Goal: Information Seeking & Learning: Understand process/instructions

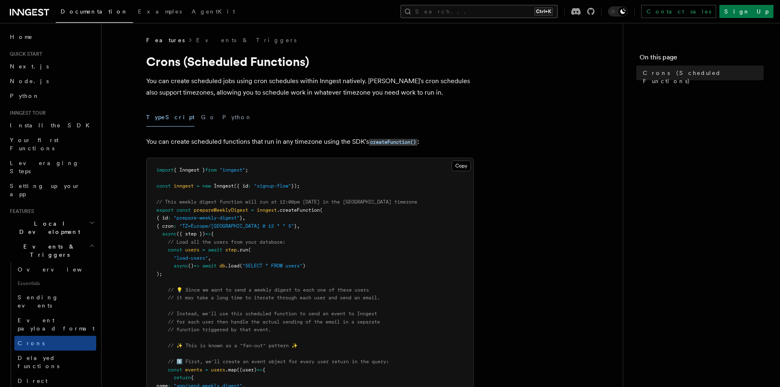
click at [500, 11] on button "Search... Ctrl+K" at bounding box center [478, 11] width 157 height 13
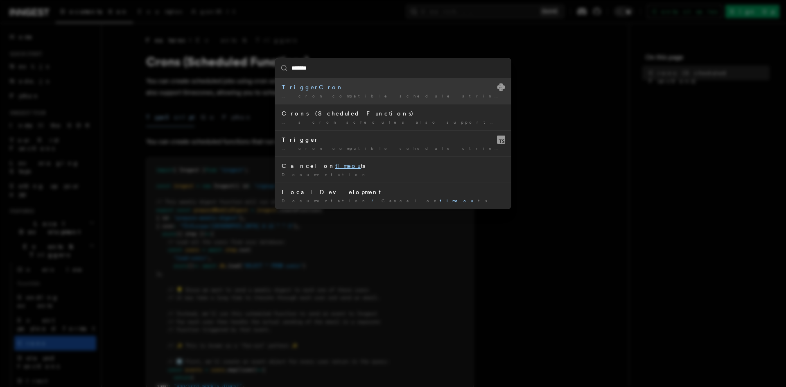
type input "********"
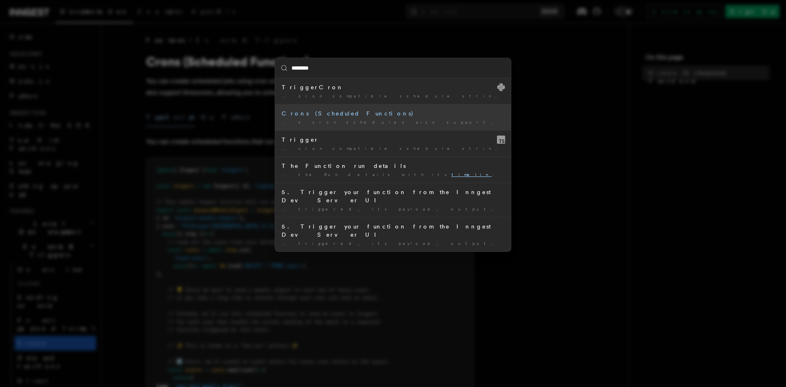
click at [389, 116] on div "Crons (Scheduled Functions)" at bounding box center [393, 113] width 223 height 8
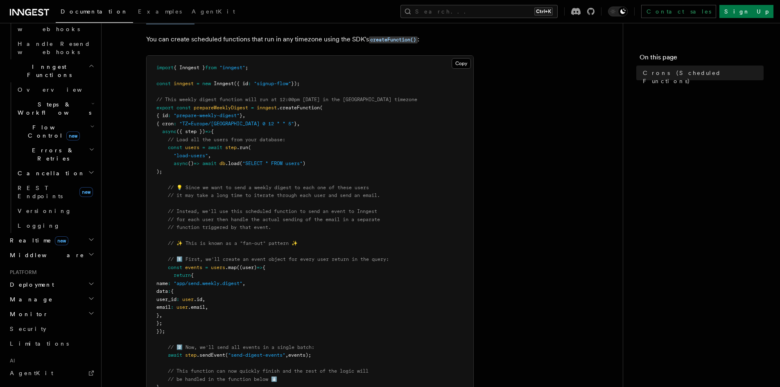
scroll to position [102, 0]
drag, startPoint x: 189, startPoint y: 124, endPoint x: 233, endPoint y: 123, distance: 44.2
click at [233, 123] on span ""TZ=Europe/[GEOGRAPHIC_DATA] 0 12 * * 5"" at bounding box center [236, 124] width 115 height 6
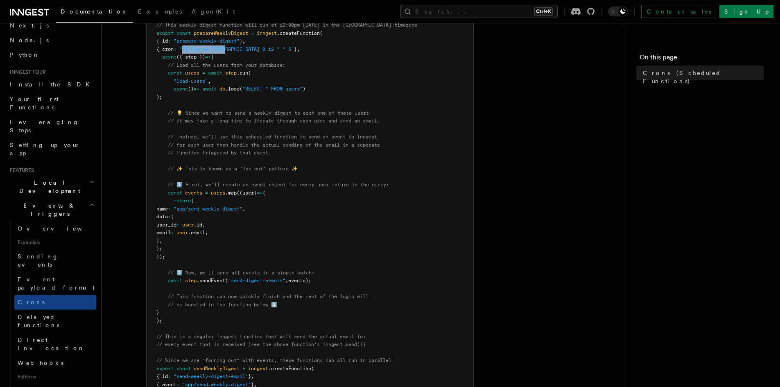
scroll to position [143, 0]
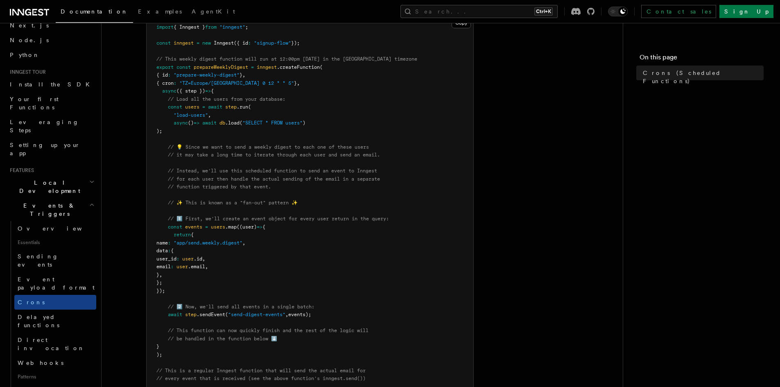
click at [280, 84] on pre "import { Inngest } from "inngest" ; const inngest = new Inngest ({ id : "signup…" at bounding box center [309, 266] width 327 height 503
drag, startPoint x: 189, startPoint y: 81, endPoint x: 233, endPoint y: 84, distance: 44.3
click at [233, 84] on span ""TZ=Europe/[GEOGRAPHIC_DATA] 0 12 * * 5"" at bounding box center [236, 83] width 115 height 6
copy span "TZ=[GEOGRAPHIC_DATA]/[GEOGRAPHIC_DATA]"
